Goal: Task Accomplishment & Management: Complete application form

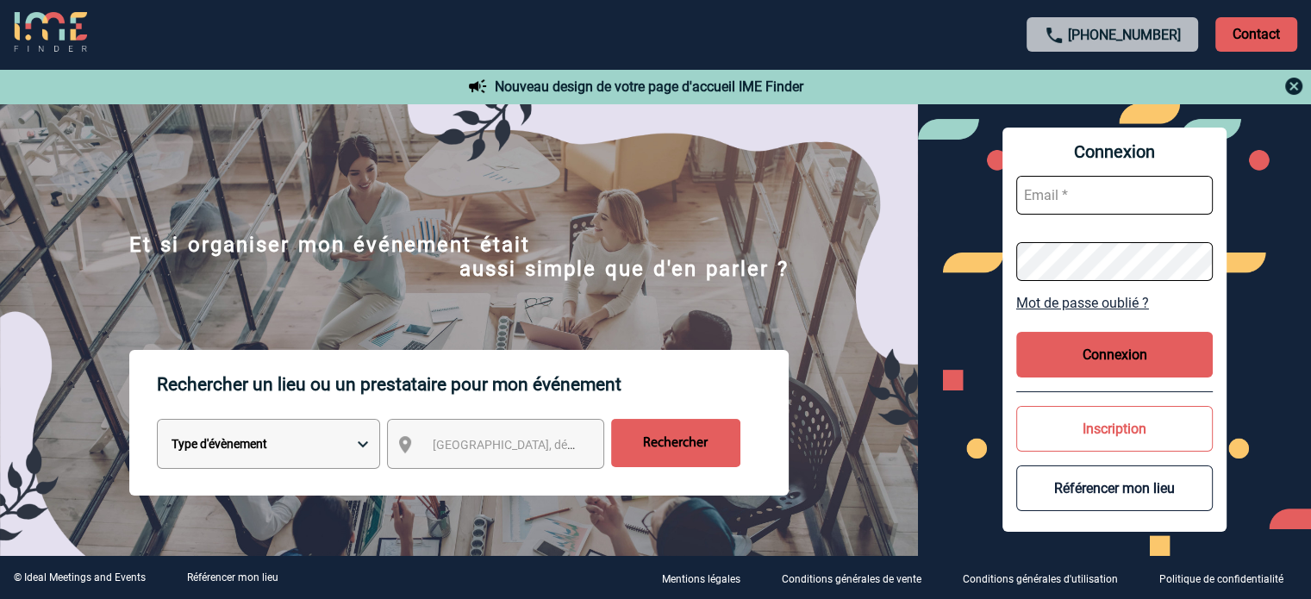
type input "[EMAIL_ADDRESS][DOMAIN_NAME]"
drag, startPoint x: 1155, startPoint y: 332, endPoint x: 1152, endPoint y: 340, distance: 9.0
click at [1154, 333] on button "Connexion" at bounding box center [1114, 355] width 196 height 46
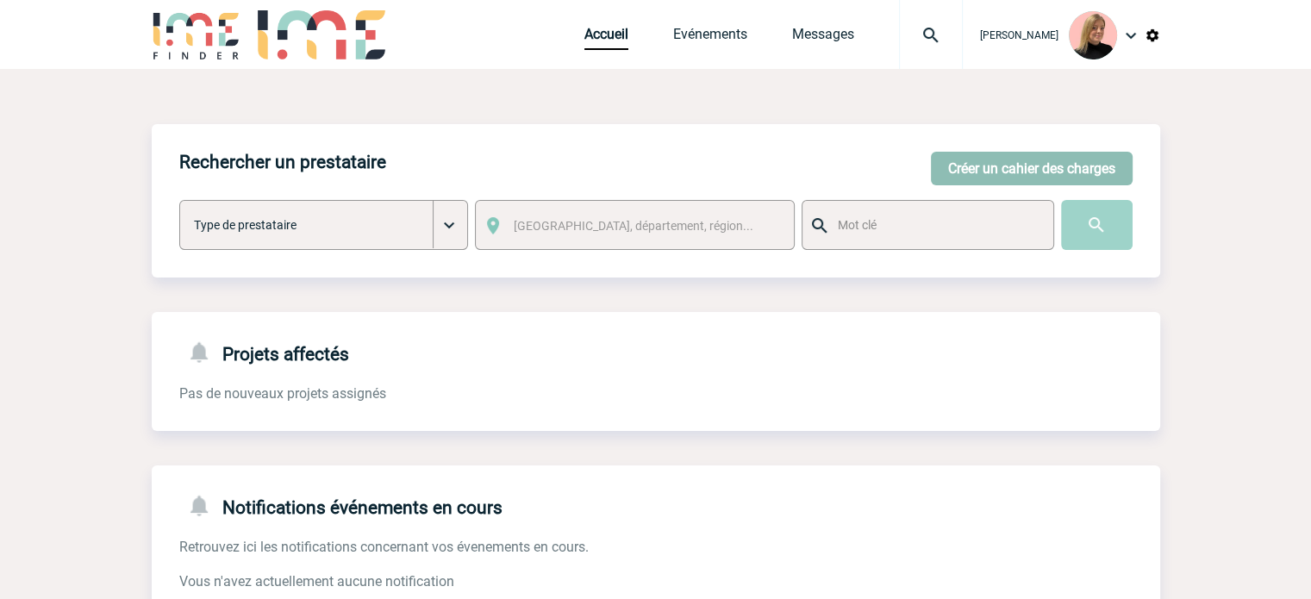
click at [931, 155] on button "Créer un cahier des charges" at bounding box center [1032, 169] width 202 height 34
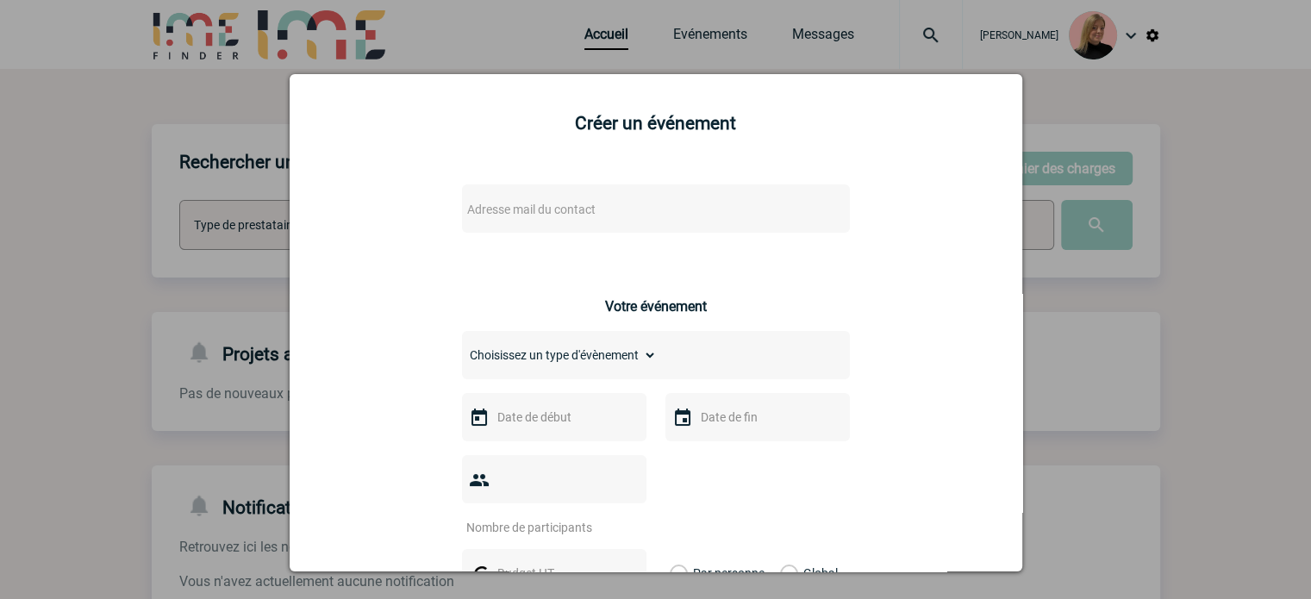
click at [570, 209] on span "Adresse mail du contact" at bounding box center [531, 209] width 128 height 14
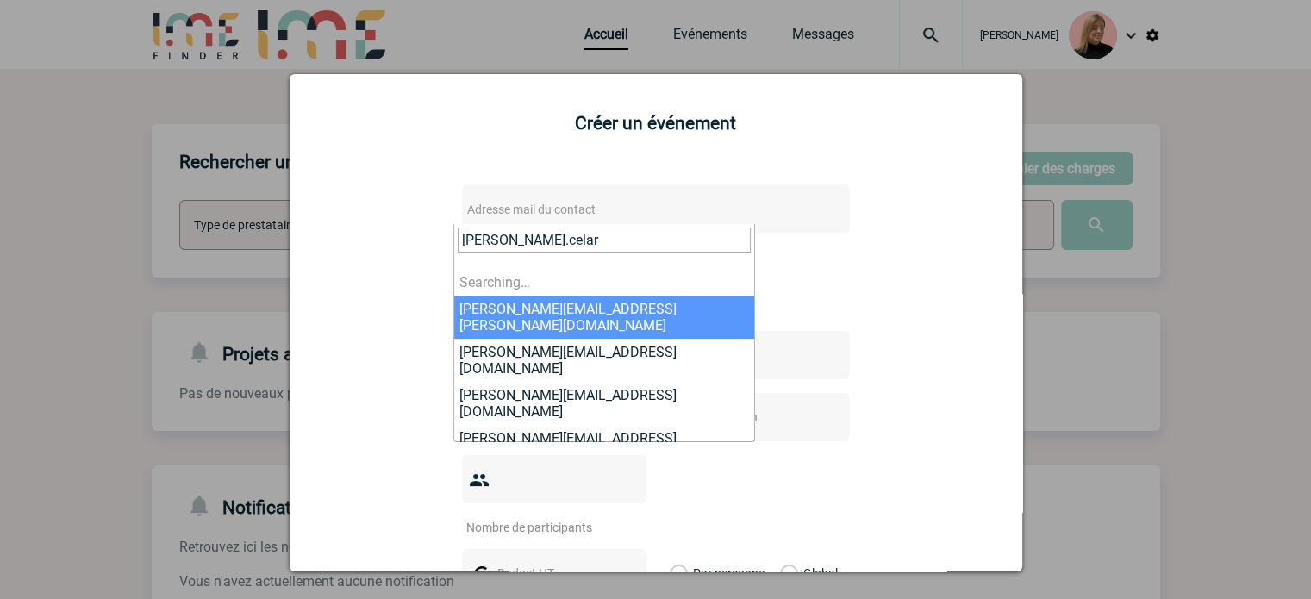
type input "[PERSON_NAME].celari"
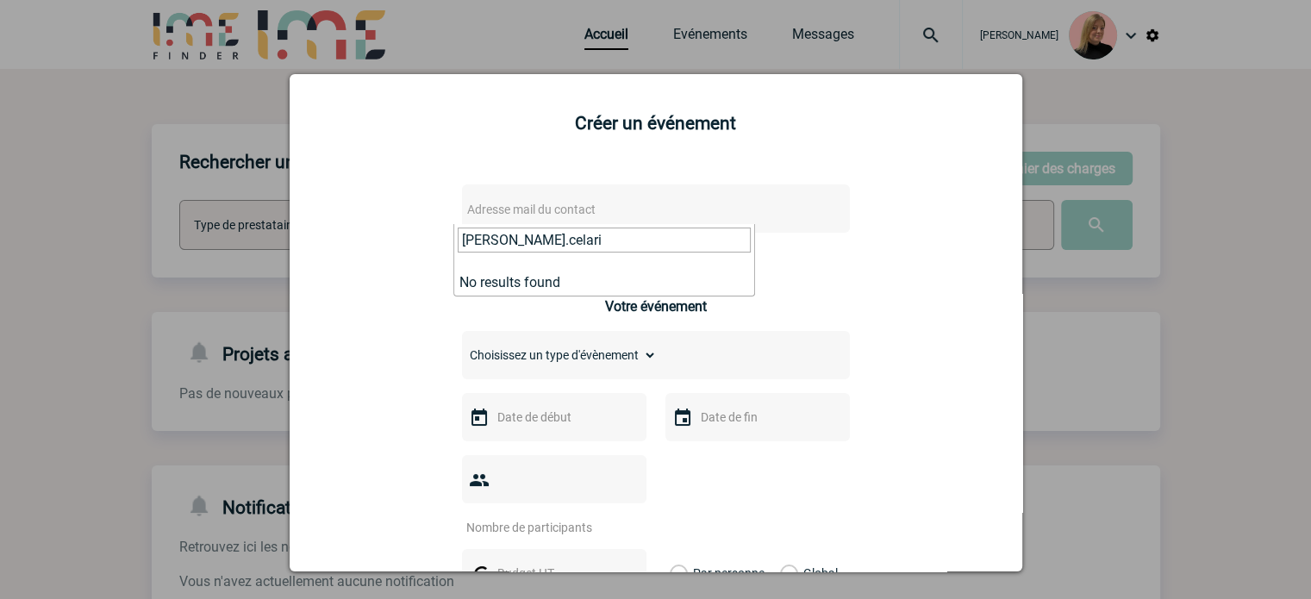
drag, startPoint x: 558, startPoint y: 241, endPoint x: 368, endPoint y: 219, distance: 191.7
click at [369, 223] on body "[PERSON_NAME] Accueil Evénements 0" at bounding box center [655, 437] width 1311 height 875
type input "celari"
click at [1164, 175] on div at bounding box center [655, 299] width 1311 height 599
